Goal: Complete application form

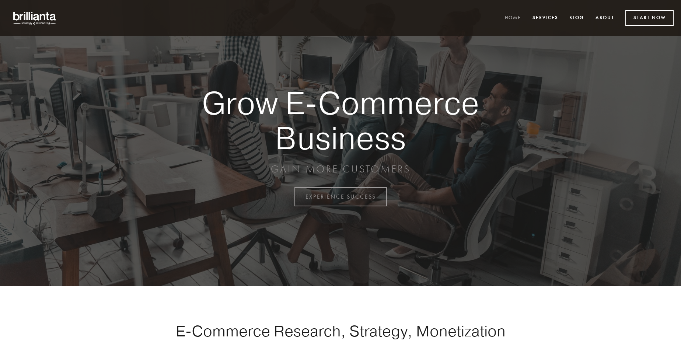
scroll to position [1933, 0]
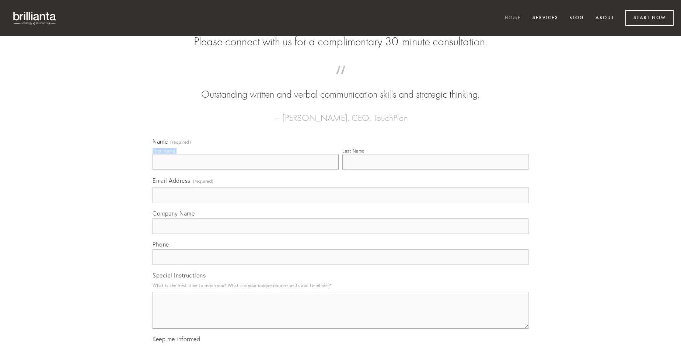
type input "[PERSON_NAME]"
click at [435, 170] on input "Last Name" at bounding box center [436, 161] width 186 height 15
type input "[PERSON_NAME]"
click at [341, 203] on input "Email Address (required)" at bounding box center [341, 195] width 376 height 15
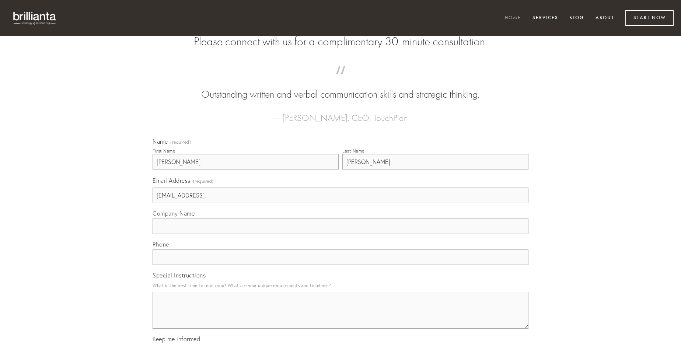
type input "[EMAIL_ADDRESS]."
click at [341, 234] on input "Company Name" at bounding box center [341, 226] width 376 height 15
type input "colo"
click at [341, 265] on input "text" at bounding box center [341, 257] width 376 height 15
click at [341, 317] on textarea "Special Instructions" at bounding box center [341, 310] width 376 height 37
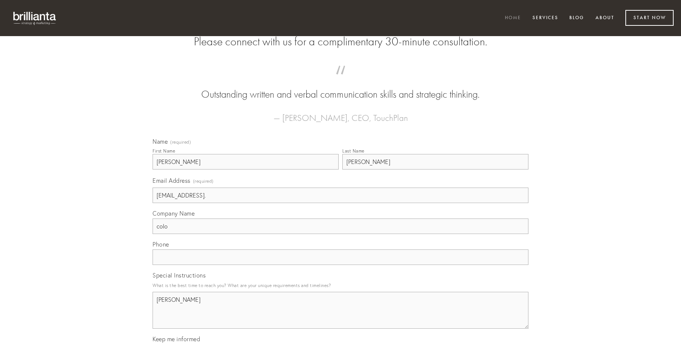
type textarea "debil"
